Goal: Task Accomplishment & Management: Complete application form

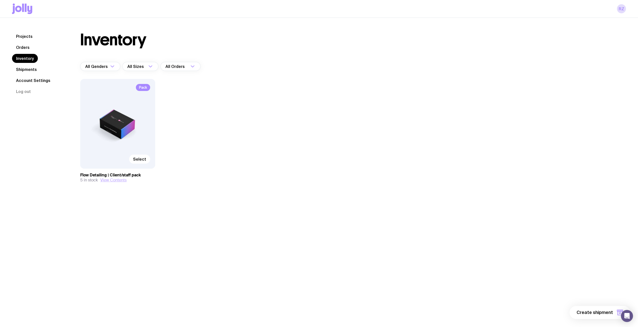
click at [110, 180] on button "View Contents" at bounding box center [113, 180] width 26 height 5
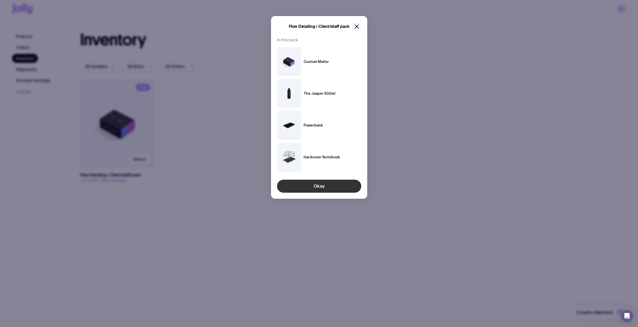
click at [307, 184] on button "Okay" at bounding box center [319, 186] width 84 height 13
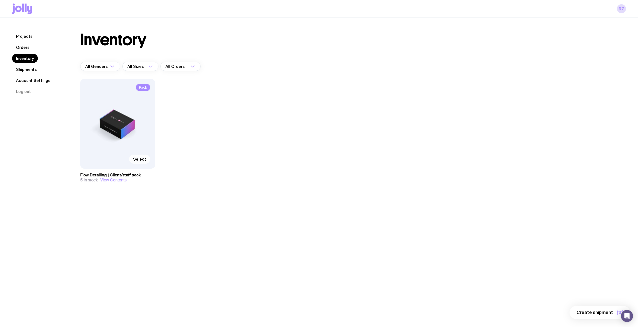
click at [146, 158] on span "Select" at bounding box center [139, 159] width 13 height 5
click at [0, 0] on input "Select" at bounding box center [0, 0] width 0 height 0
click at [608, 317] on button "1 item" at bounding box center [611, 312] width 37 height 13
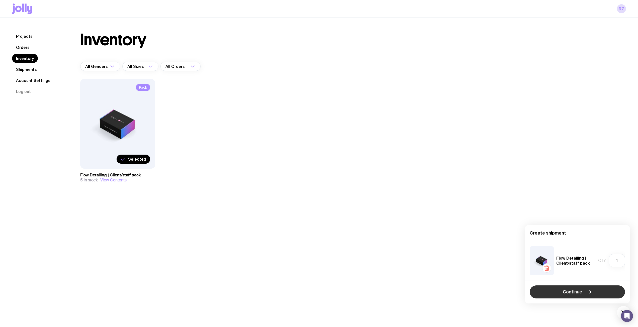
click at [562, 293] on button "Continue" at bounding box center [577, 291] width 95 height 13
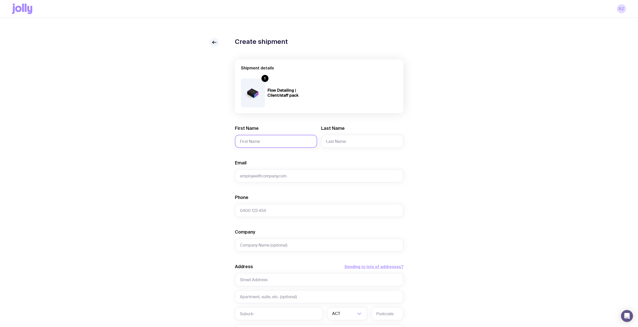
click at [261, 143] on input "First Name" at bounding box center [276, 141] width 82 height 13
type input "[PERSON_NAME]"
click at [355, 135] on input "Last Name" at bounding box center [362, 141] width 82 height 13
type input "[PERSON_NAME]"
click at [299, 171] on input "Email" at bounding box center [319, 175] width 168 height 13
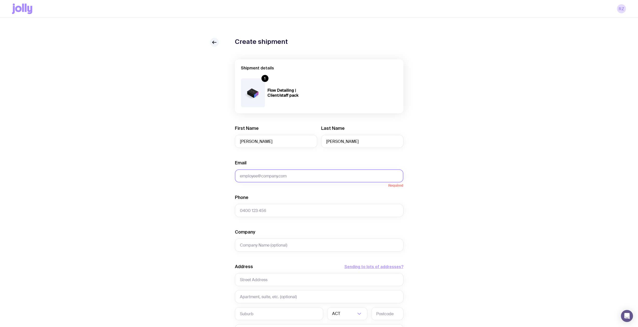
click at [255, 172] on input "Email" at bounding box center [319, 175] width 168 height 13
type input "0481950477"
type input "Infrabuild"
type input "131 Pleasant cct"
type input "g"
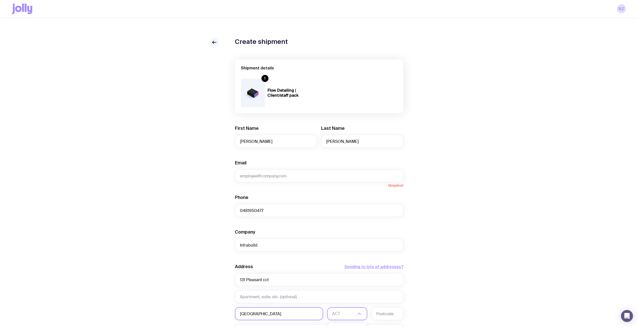
click at [309, 315] on input "[GEOGRAPHIC_DATA]" at bounding box center [279, 313] width 88 height 13
type input "[GEOGRAPHIC_DATA]"
click at [342, 317] on input "Search for option" at bounding box center [344, 313] width 24 height 13
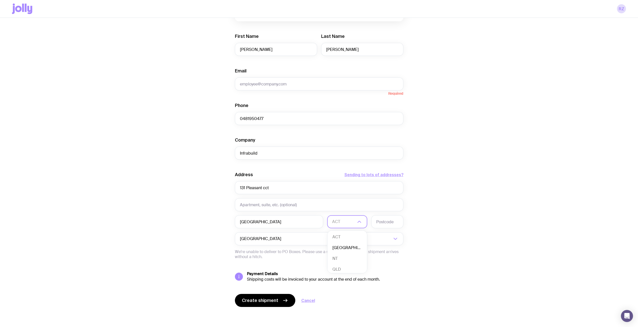
click at [356, 249] on li "[GEOGRAPHIC_DATA]" at bounding box center [347, 248] width 40 height 11
click at [457, 223] on div "Create shipment Shipment details 1 Flow Detailing | Client/staff pack First Nam…" at bounding box center [319, 136] width 614 height 381
click at [390, 223] on input "text" at bounding box center [387, 221] width 32 height 13
click at [467, 170] on div "Create shipment Shipment details 1 Flow Detailing | Client/staff pack First Nam…" at bounding box center [319, 136] width 614 height 381
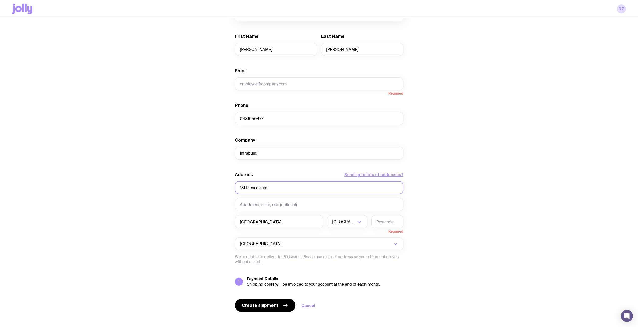
drag, startPoint x: 271, startPoint y: 191, endPoint x: 222, endPoint y: 190, distance: 49.4
click at [222, 190] on div "Create shipment Shipment details 1 Flow Detailing | Client/staff pack First Nam…" at bounding box center [319, 139] width 614 height 386
click at [283, 186] on input "131 Pleasant cct" at bounding box center [319, 187] width 168 height 13
click at [276, 187] on input "131 Pleasant cct" at bounding box center [319, 187] width 168 height 13
type input "[GEOGRAPHIC_DATA]"
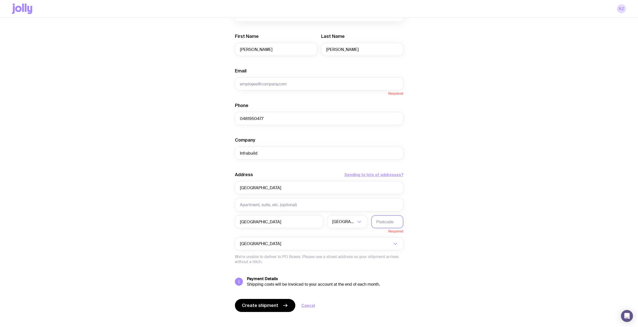
click at [387, 228] on input "text" at bounding box center [387, 221] width 32 height 13
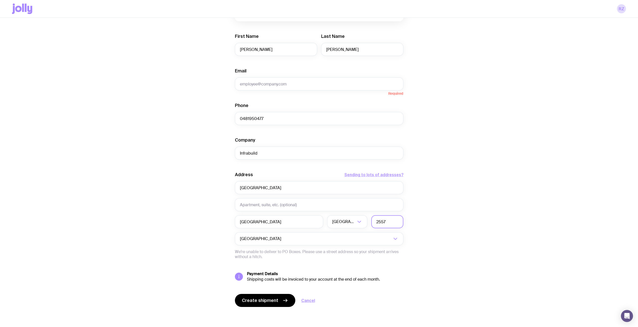
type input "2557"
click at [463, 227] on div "Create shipment Shipment details 1 Flow Detailing | Client/staff pack First Nam…" at bounding box center [319, 136] width 614 height 381
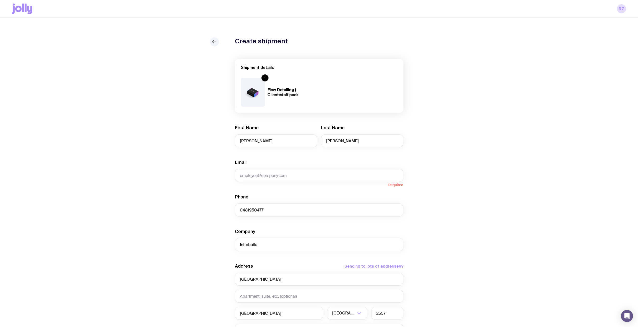
scroll to position [0, 0]
click at [341, 179] on input "Email" at bounding box center [319, 175] width 168 height 13
type input "[EMAIL_ADDRESS][DOMAIN_NAME]"
click at [516, 134] on div "Create shipment Shipment details 1 Flow Detailing | Client/staff pack First Nam…" at bounding box center [319, 228] width 614 height 381
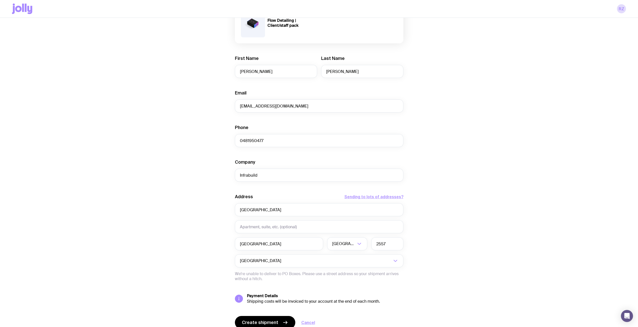
scroll to position [92, 0]
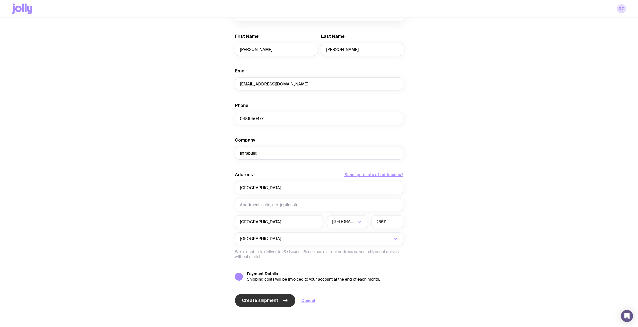
click at [274, 298] on span "Create shipment" at bounding box center [260, 301] width 36 height 6
